Goal: Transaction & Acquisition: Purchase product/service

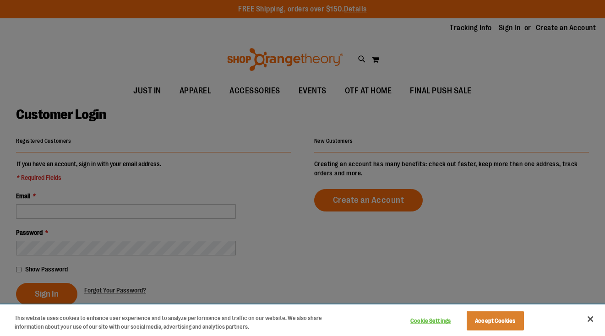
click at [518, 326] on button "Accept Cookies" at bounding box center [495, 320] width 57 height 19
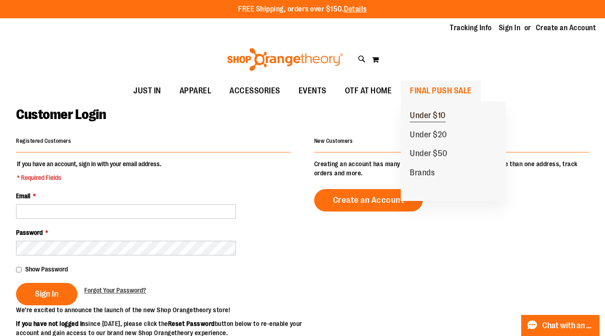
click at [431, 115] on span "Under $10" at bounding box center [428, 116] width 36 height 11
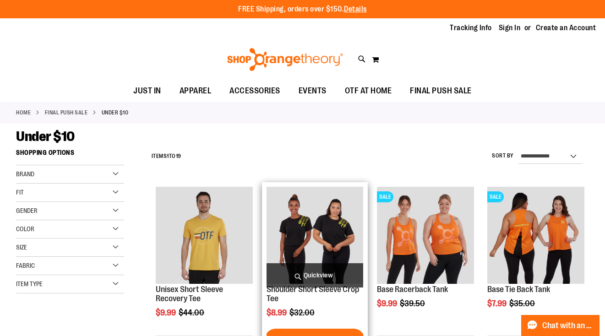
click at [309, 274] on span "Quickview" at bounding box center [315, 275] width 97 height 24
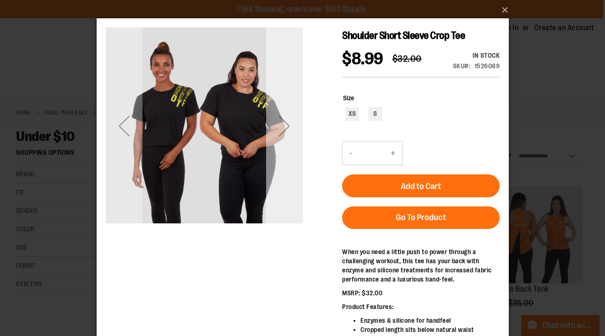
click at [290, 133] on div "Next" at bounding box center [284, 126] width 37 height 37
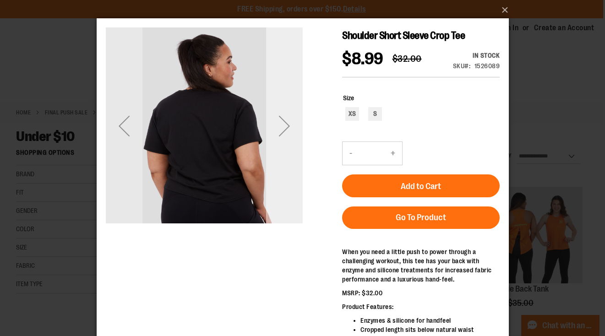
click at [290, 133] on div "Next" at bounding box center [284, 126] width 37 height 37
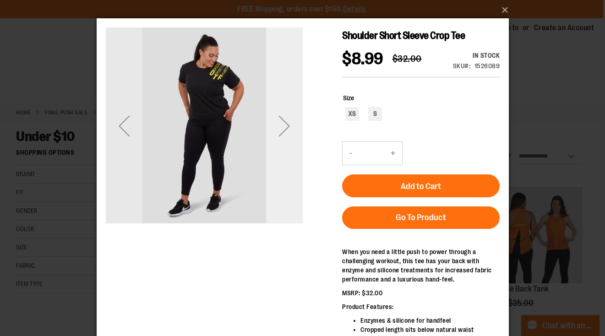
click at [290, 133] on div "Next" at bounding box center [284, 126] width 37 height 37
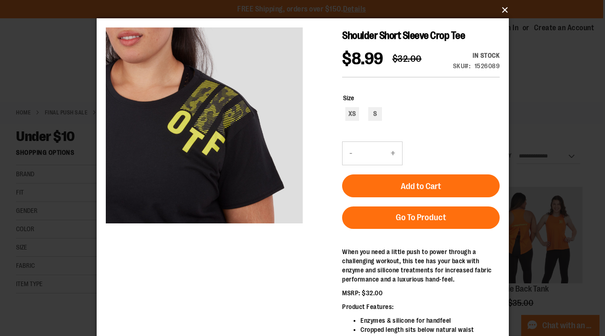
click at [506, 10] on button "×" at bounding box center [305, 10] width 412 height 20
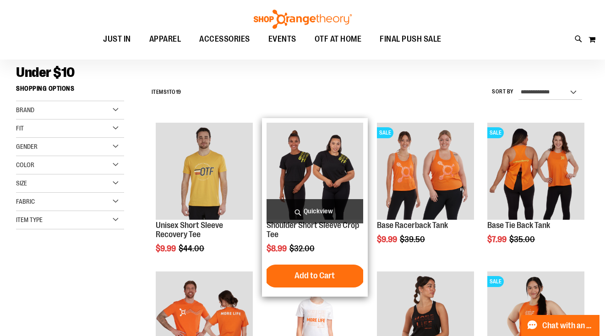
scroll to position [70, 0]
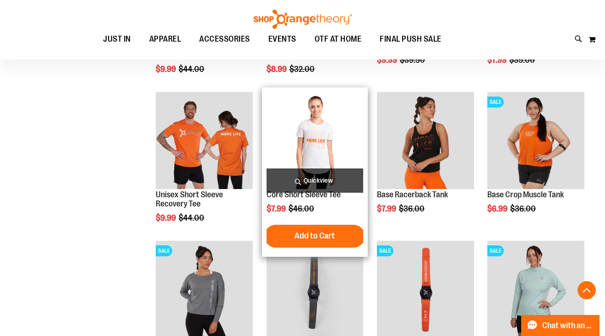
scroll to position [272, 0]
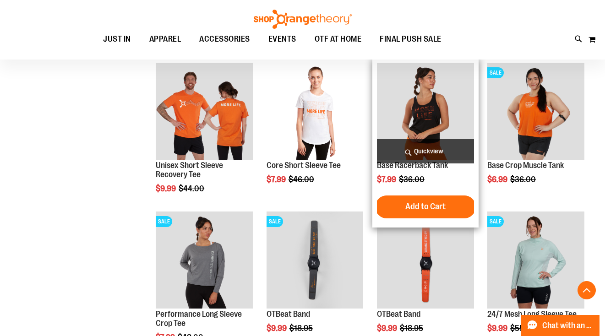
click at [431, 149] on span "Quickview" at bounding box center [425, 151] width 97 height 24
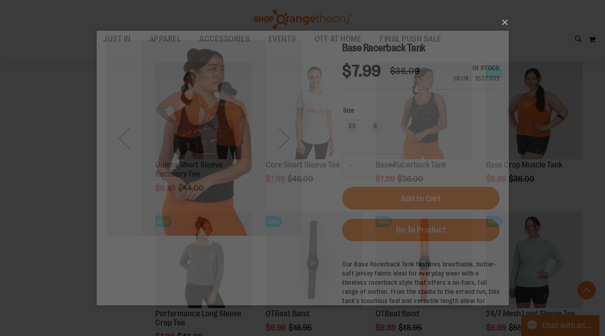
scroll to position [0, 0]
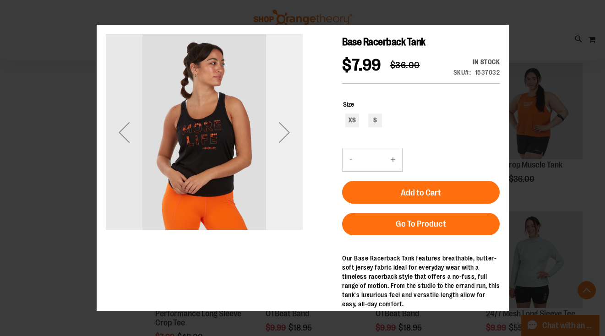
click at [301, 144] on div "Next" at bounding box center [284, 132] width 37 height 37
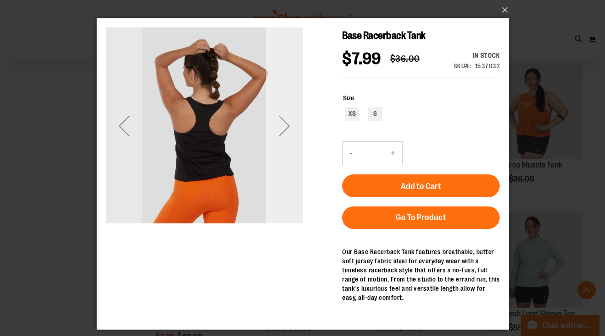
click at [301, 137] on div "Next" at bounding box center [284, 126] width 37 height 37
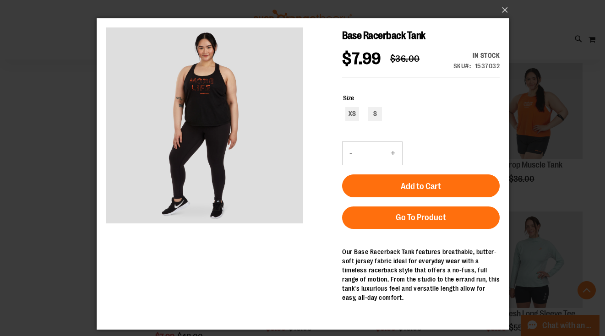
click at [515, 61] on div "×" at bounding box center [302, 168] width 605 height 336
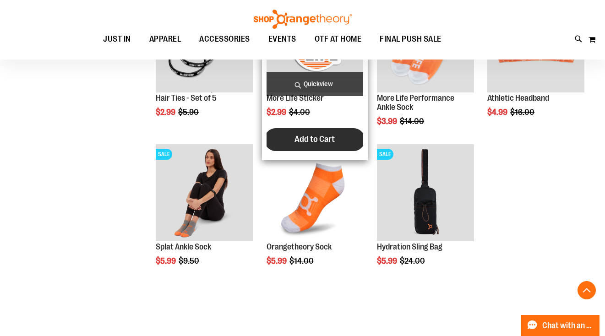
scroll to position [637, 0]
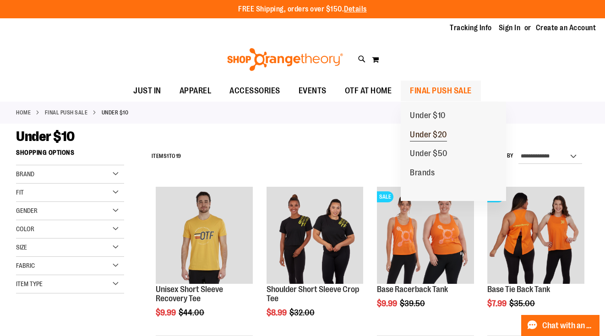
click at [423, 134] on span "Under $20" at bounding box center [428, 135] width 37 height 11
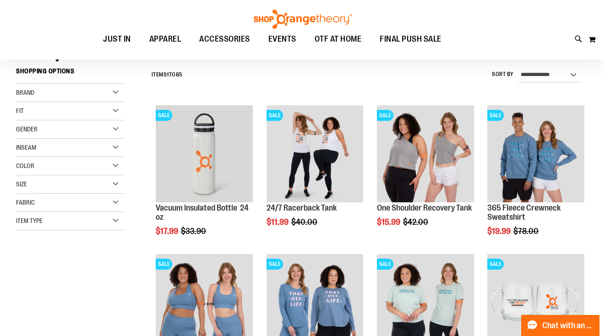
scroll to position [84, 0]
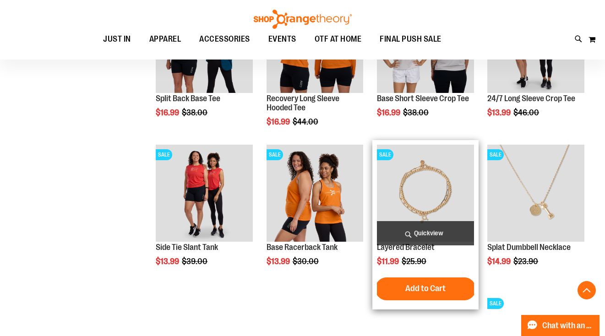
scroll to position [505, 0]
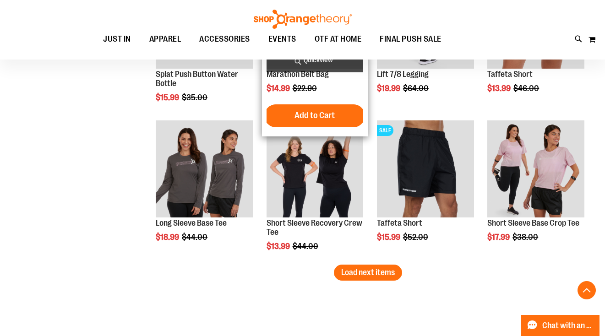
scroll to position [1275, 0]
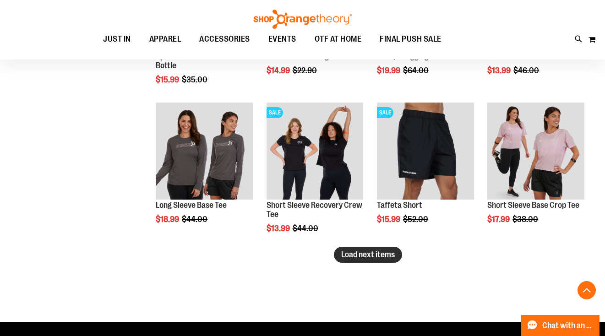
click at [361, 256] on span "Load next items" at bounding box center [368, 254] width 54 height 9
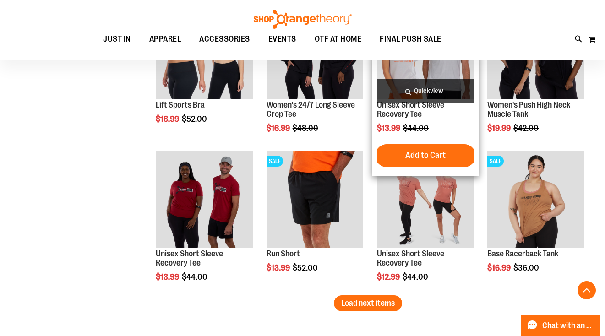
scroll to position [1676, 0]
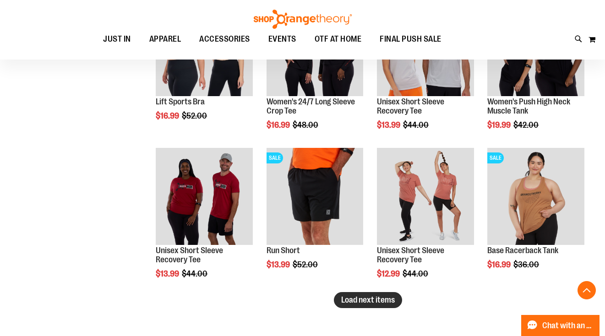
click at [378, 304] on span "Load next items" at bounding box center [368, 299] width 54 height 9
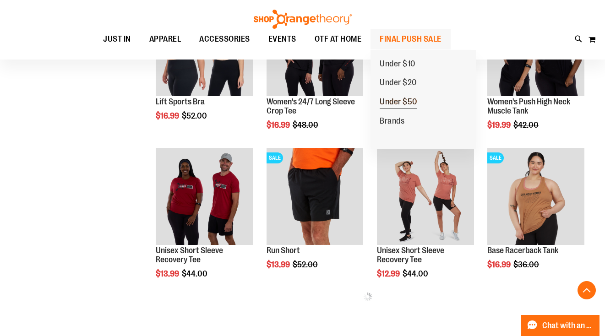
click at [397, 103] on span "Under $50" at bounding box center [399, 102] width 38 height 11
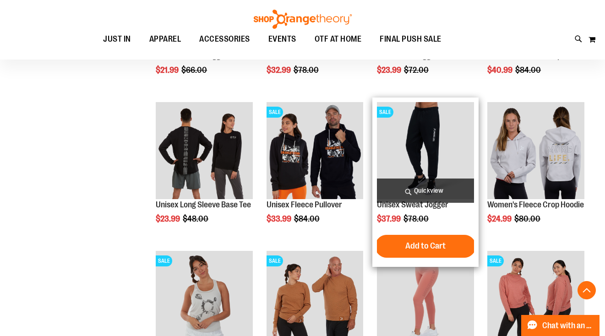
scroll to position [531, 0]
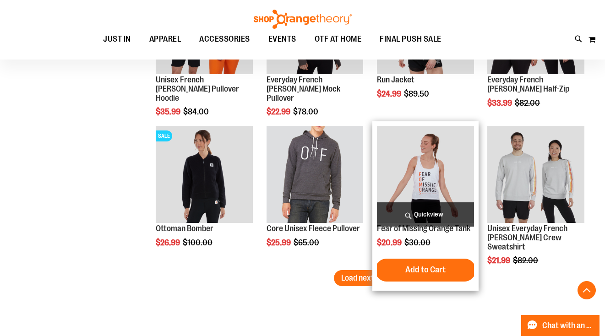
scroll to position [1251, 0]
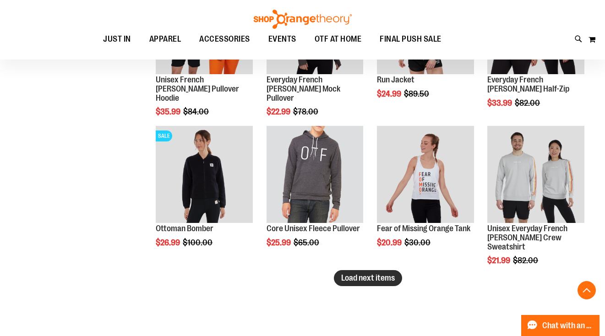
click at [384, 277] on span "Load next items" at bounding box center [368, 277] width 54 height 9
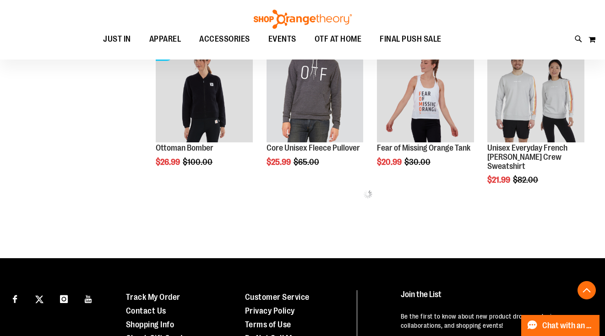
scroll to position [1332, 0]
